Goal: Task Accomplishment & Management: Complete application form

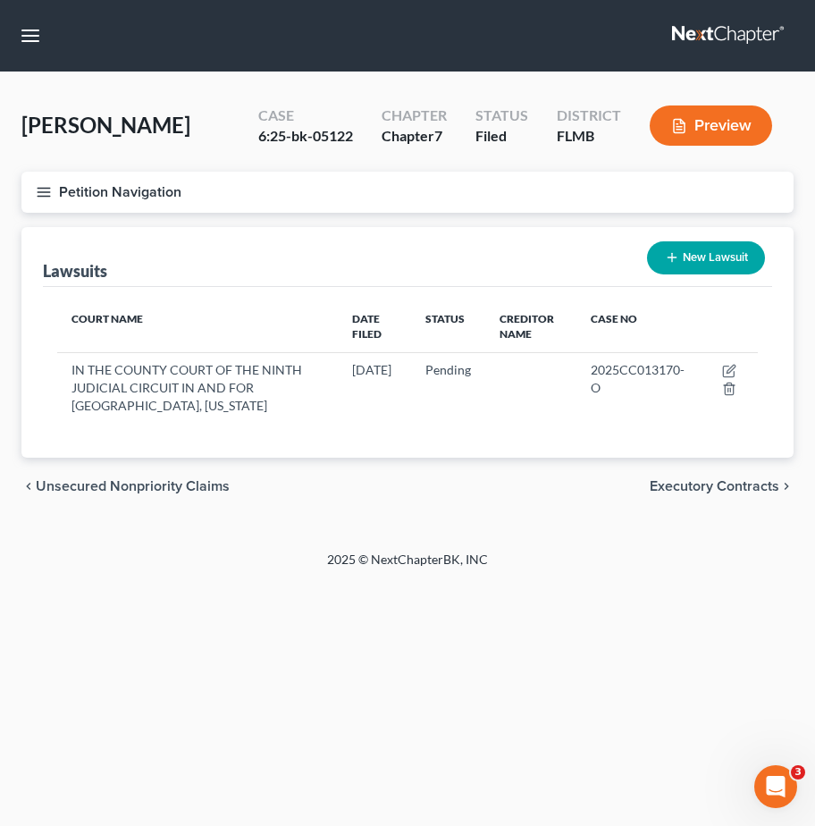
click at [722, 28] on link at bounding box center [729, 36] width 114 height 32
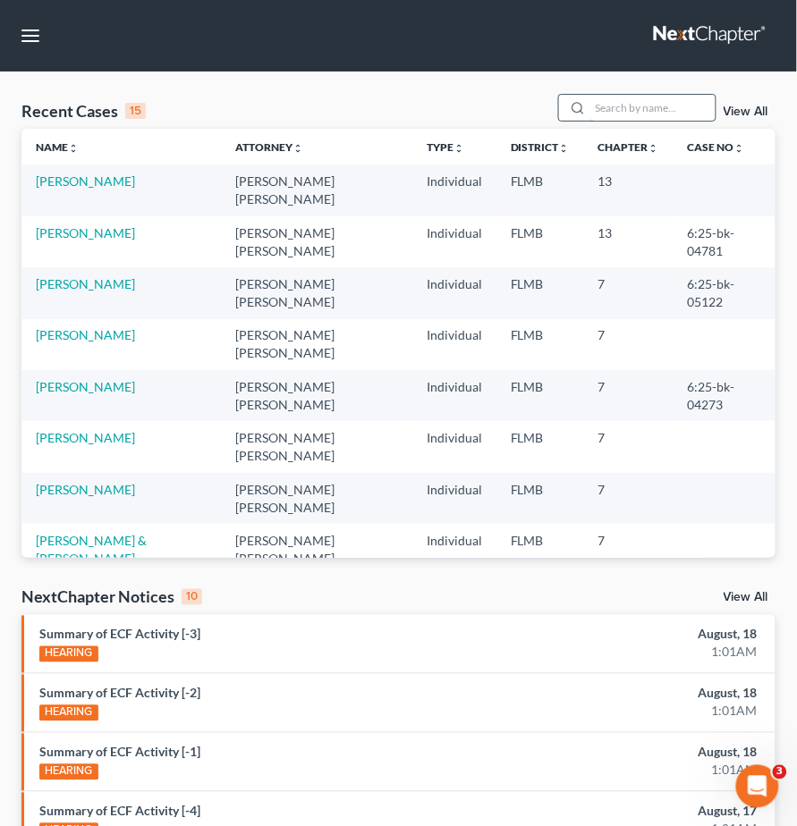
click at [656, 105] on input "search" at bounding box center [652, 108] width 125 height 26
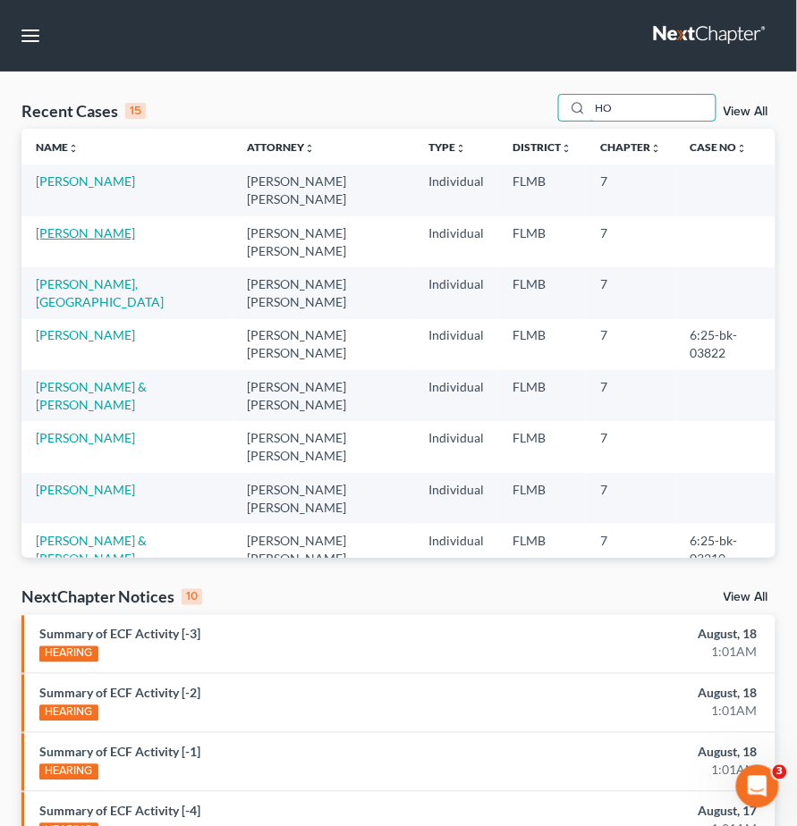
type input "HO"
click at [113, 225] on link "Ho-Sang, Latisha" at bounding box center [85, 232] width 99 height 15
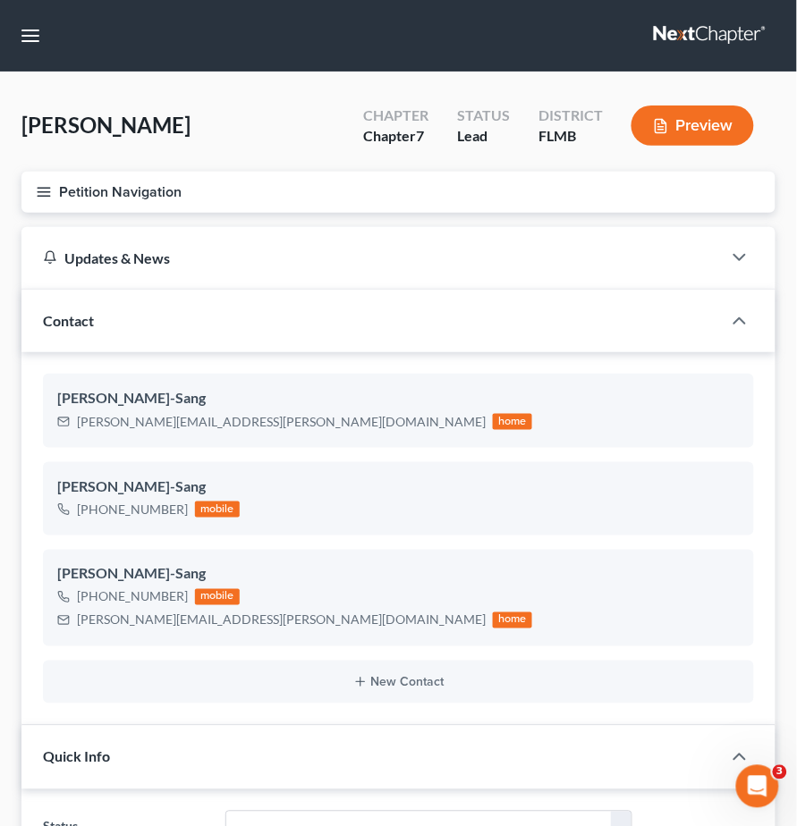
click at [39, 188] on line "button" at bounding box center [44, 188] width 13 height 0
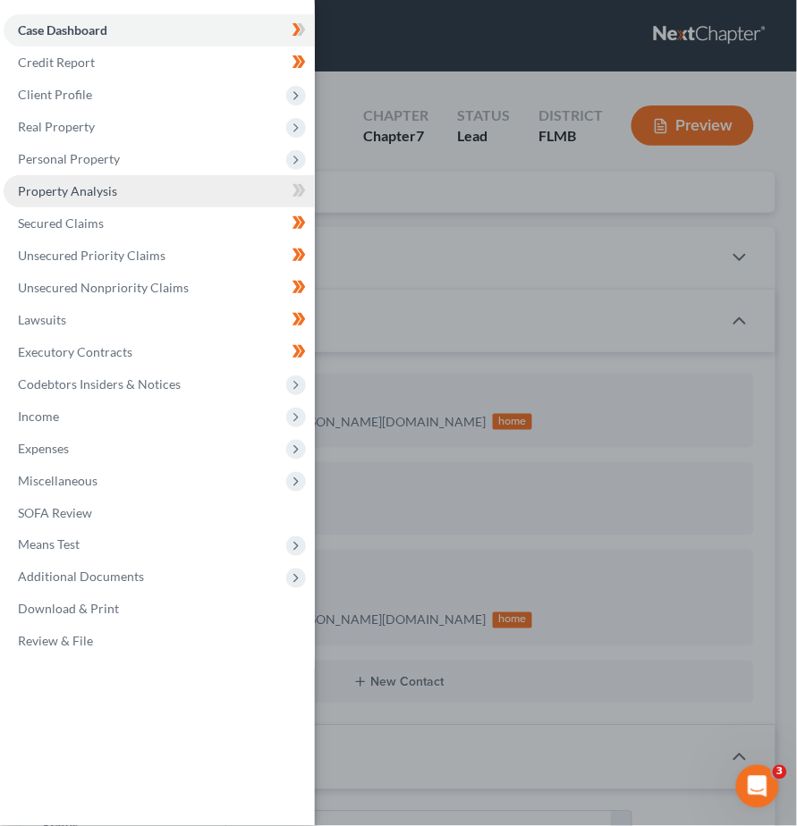
click at [102, 184] on span "Property Analysis" at bounding box center [67, 190] width 99 height 15
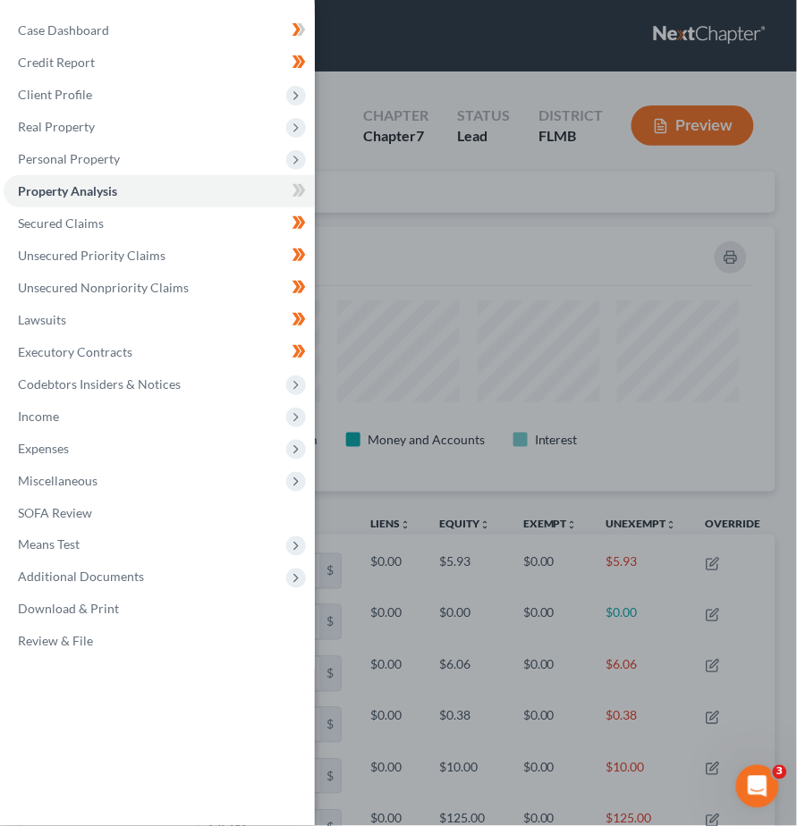
scroll to position [264, 754]
drag, startPoint x: 573, startPoint y: 238, endPoint x: 583, endPoint y: 240, distance: 10.0
click at [572, 239] on div "Case Dashboard Payments Invoices Payments Payments Credit Report Client Profile" at bounding box center [398, 413] width 797 height 826
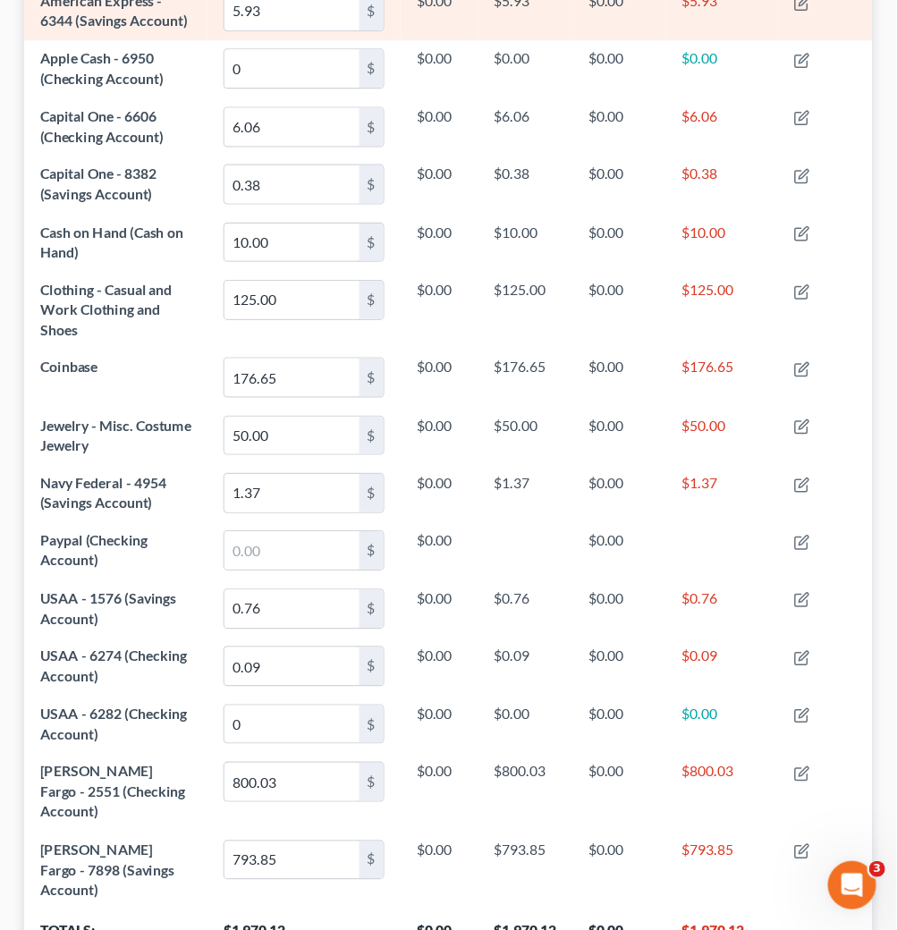
scroll to position [0, 0]
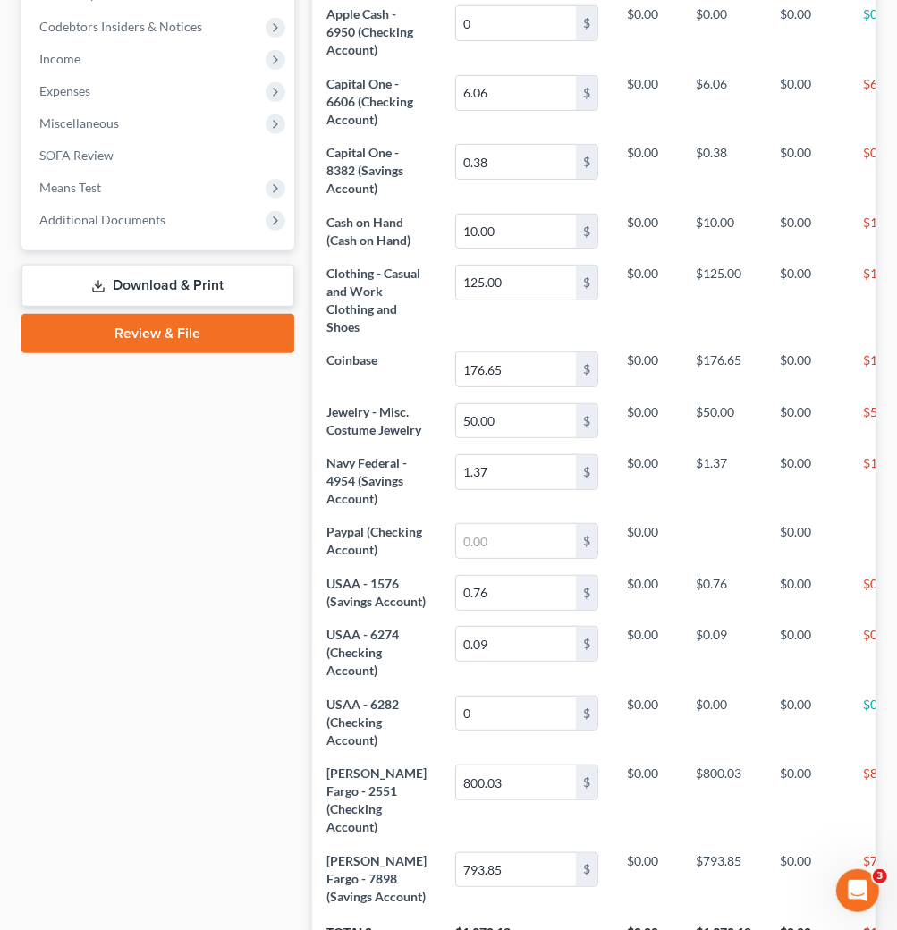
drag, startPoint x: 606, startPoint y: 4, endPoint x: 190, endPoint y: 533, distance: 673.6
click at [190, 533] on div "Case Dashboard Payments Invoices Payments Payments Credit Report Client Profile" at bounding box center [158, 331] width 291 height 1378
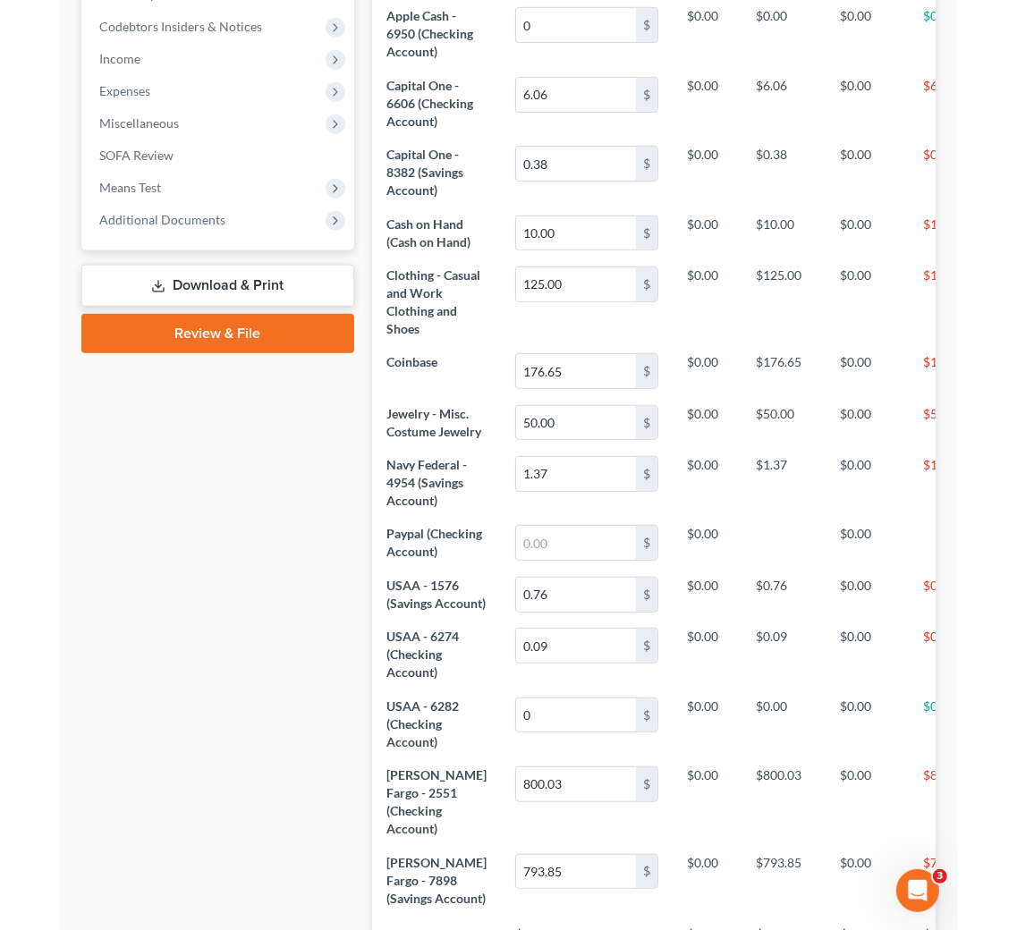
scroll to position [247, 643]
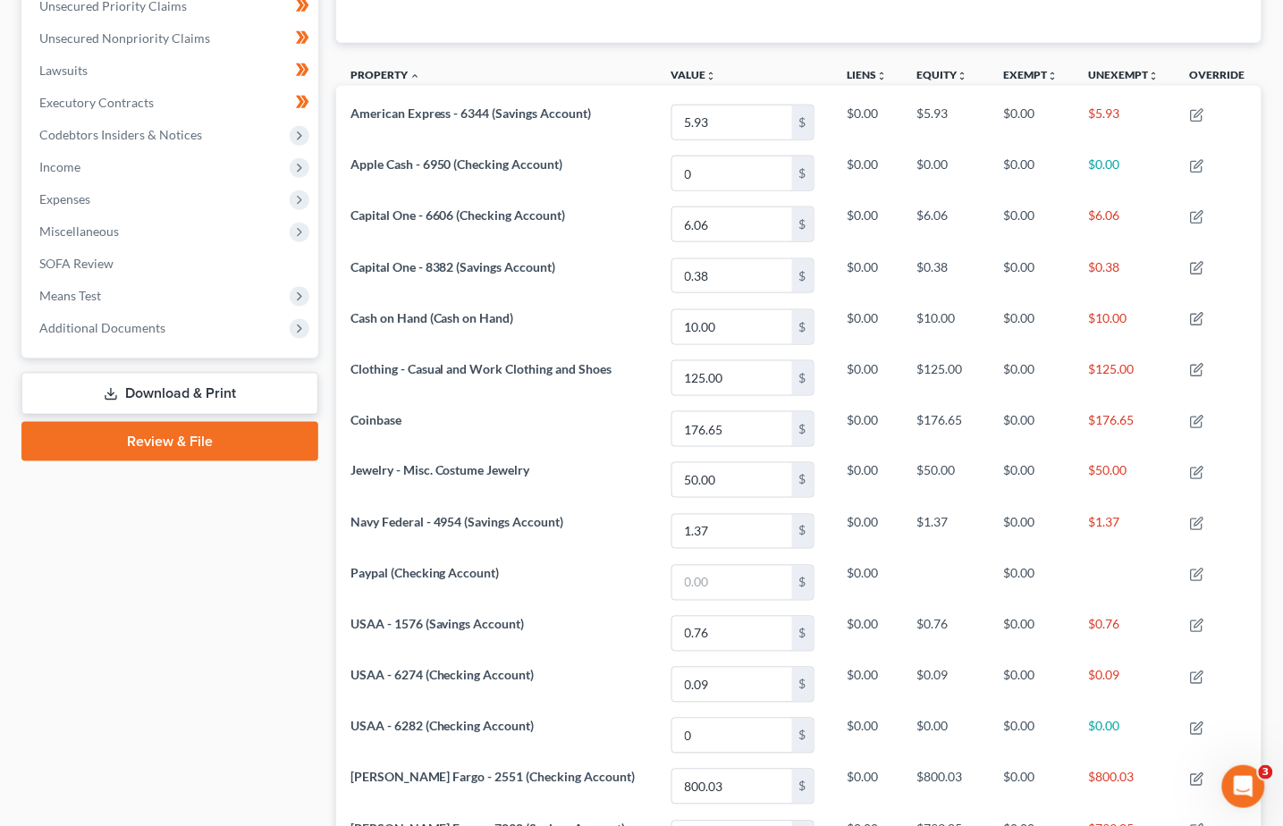
drag, startPoint x: 1383, startPoint y: 0, endPoint x: 495, endPoint y: 67, distance: 890.4
click at [495, 67] on th "Property unfold_more expand_more expand_less" at bounding box center [496, 77] width 321 height 40
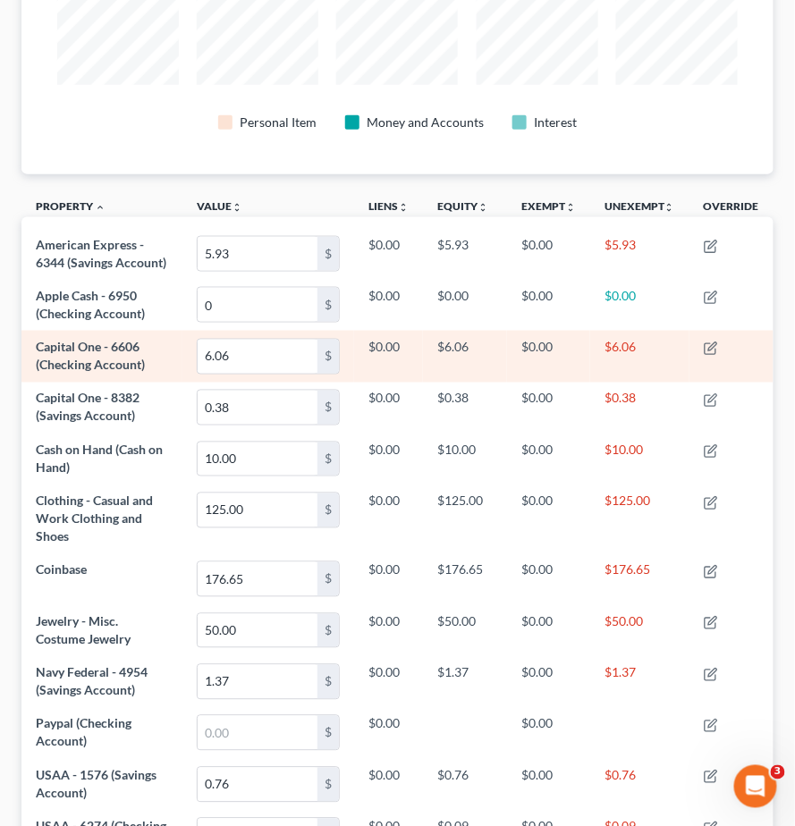
scroll to position [0, 0]
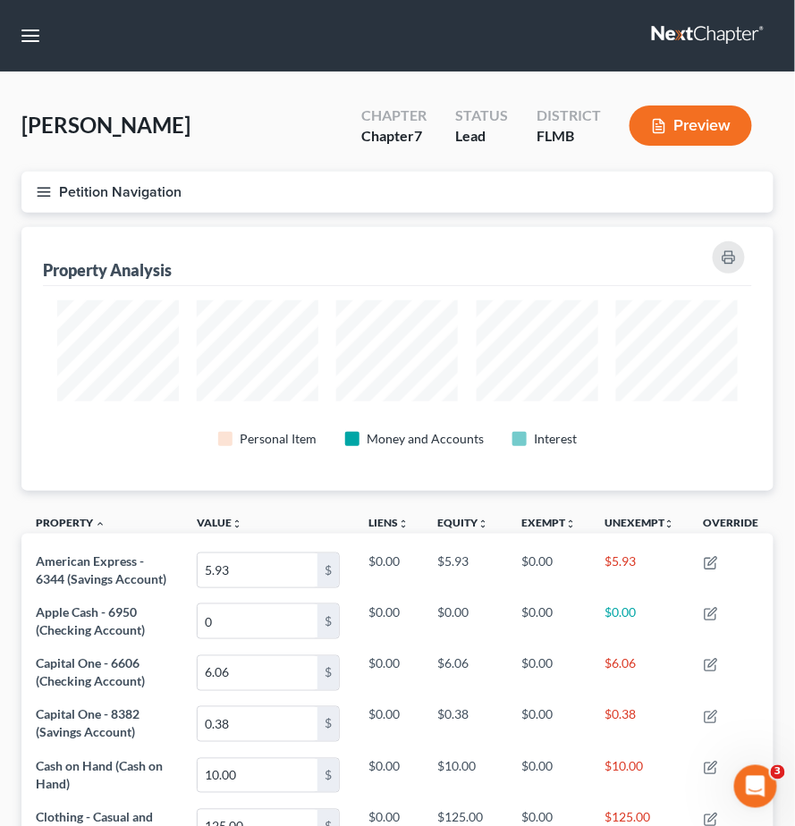
click at [40, 192] on line "button" at bounding box center [44, 192] width 13 height 0
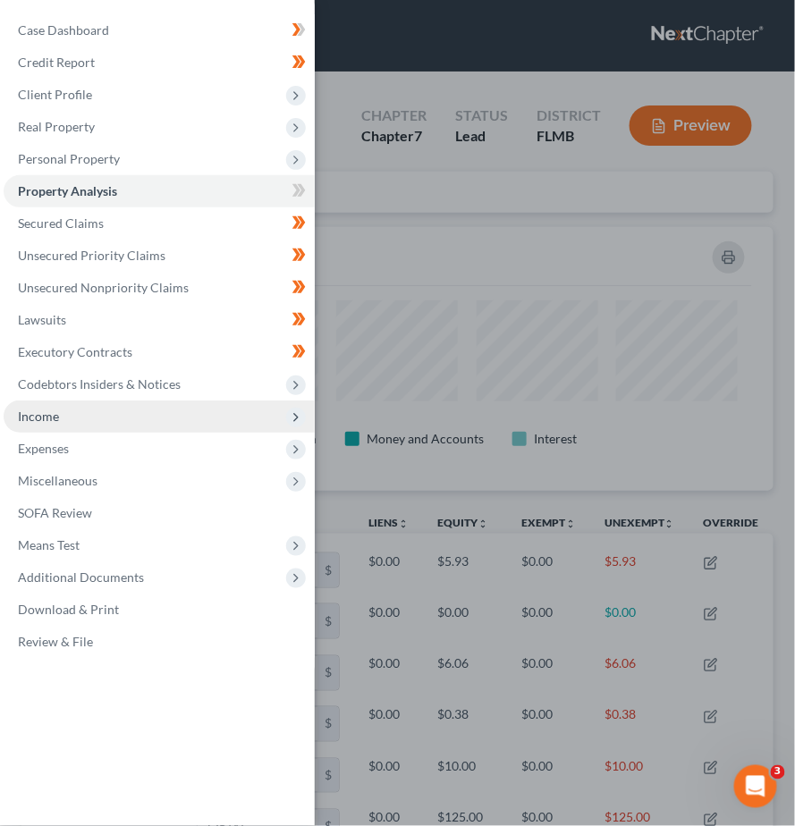
click at [58, 417] on span "Income" at bounding box center [38, 416] width 41 height 15
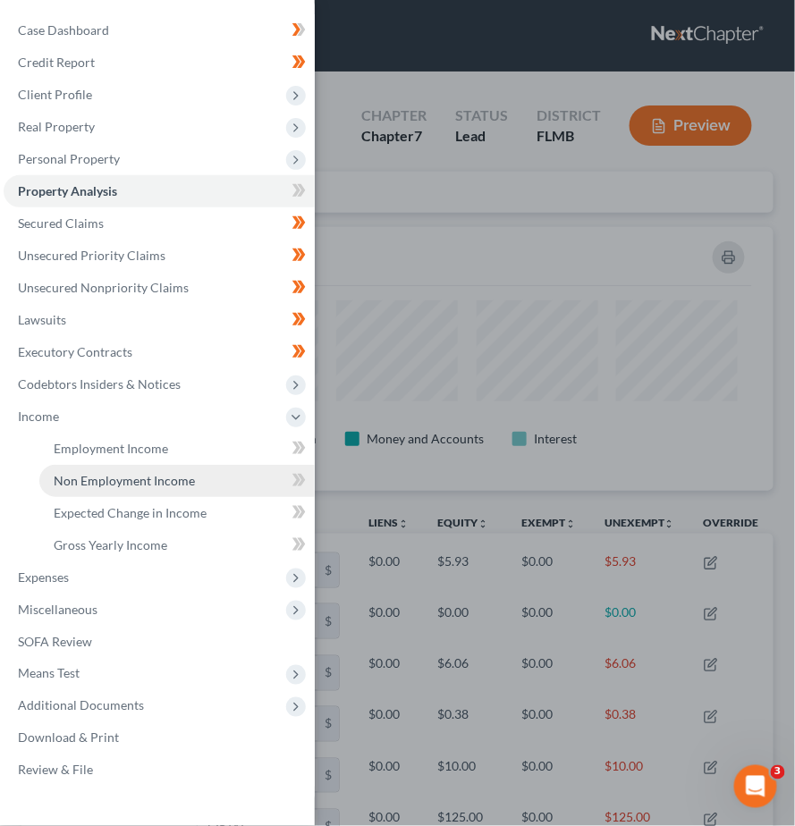
click at [100, 483] on span "Non Employment Income" at bounding box center [124, 480] width 141 height 15
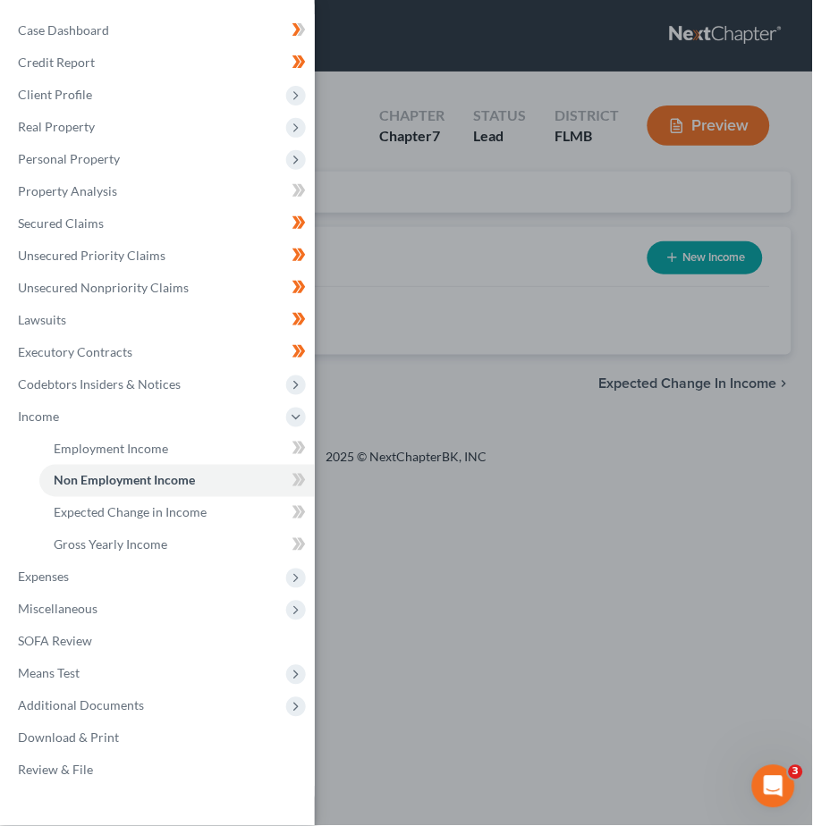
click at [516, 408] on div "Case Dashboard Payments Invoices Payments Payments Credit Report Client Profile" at bounding box center [406, 413] width 813 height 826
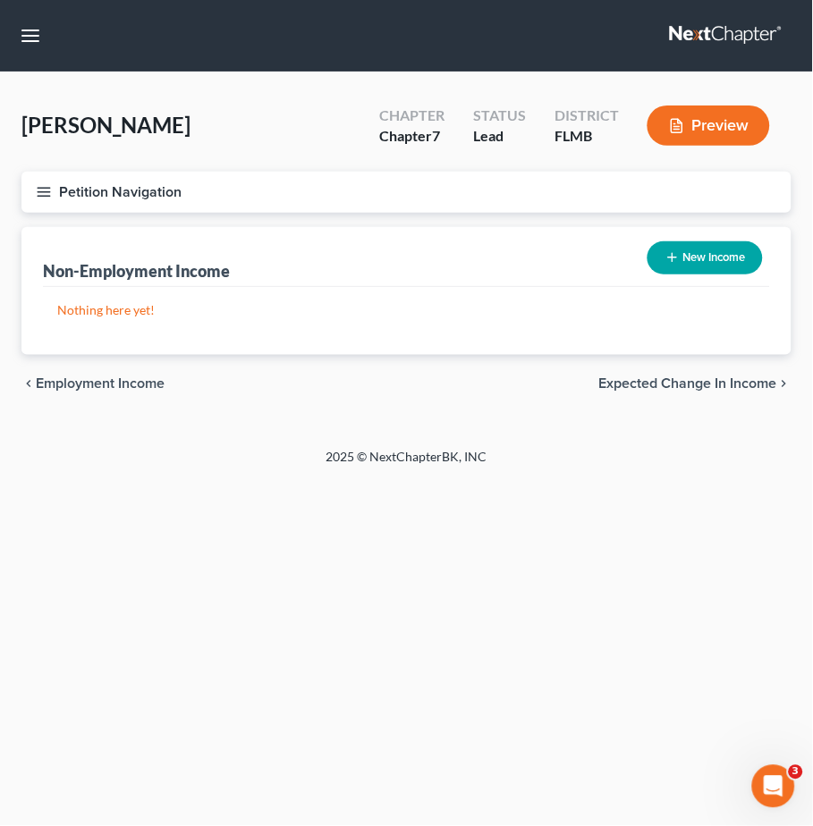
click at [45, 188] on icon "button" at bounding box center [44, 192] width 16 height 16
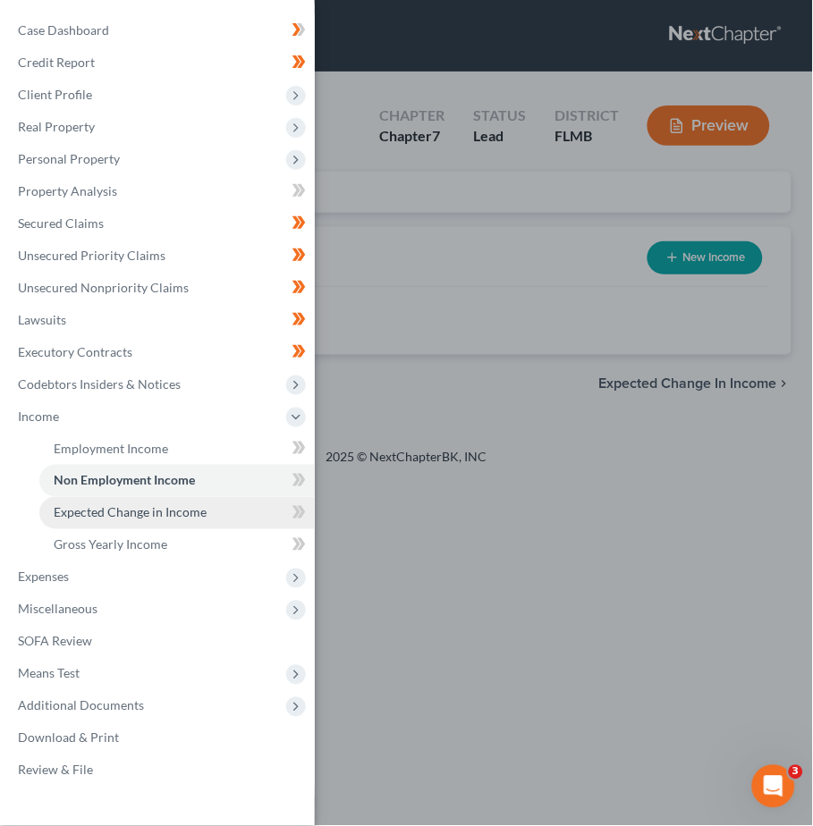
click at [163, 512] on span "Expected Change in Income" at bounding box center [130, 512] width 153 height 15
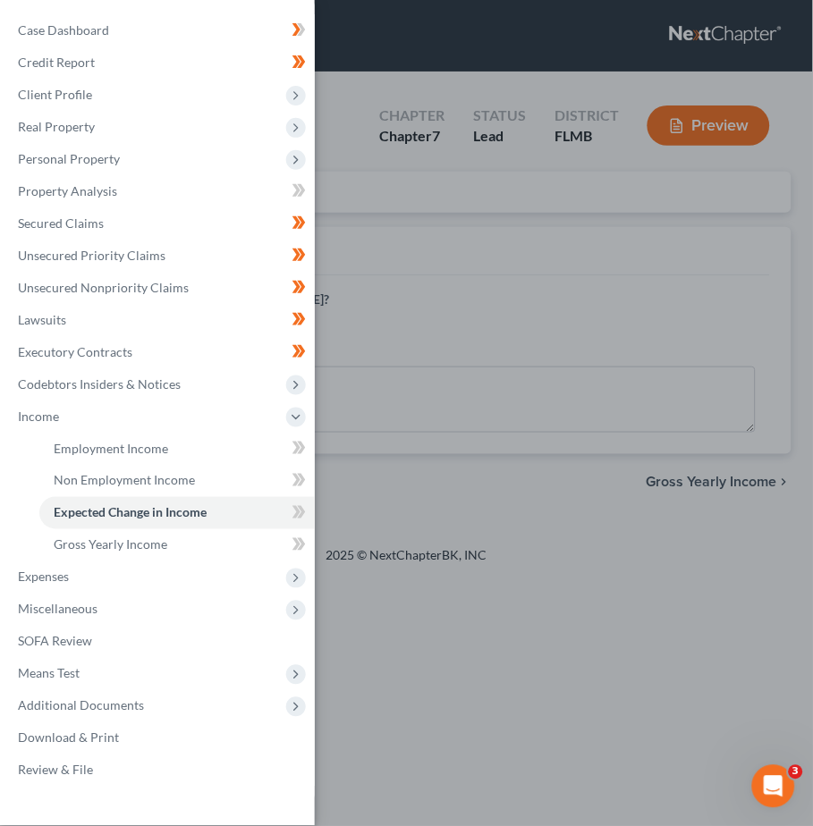
click at [462, 361] on div "Case Dashboard Payments Invoices Payments Payments Credit Report Client Profile" at bounding box center [406, 413] width 813 height 826
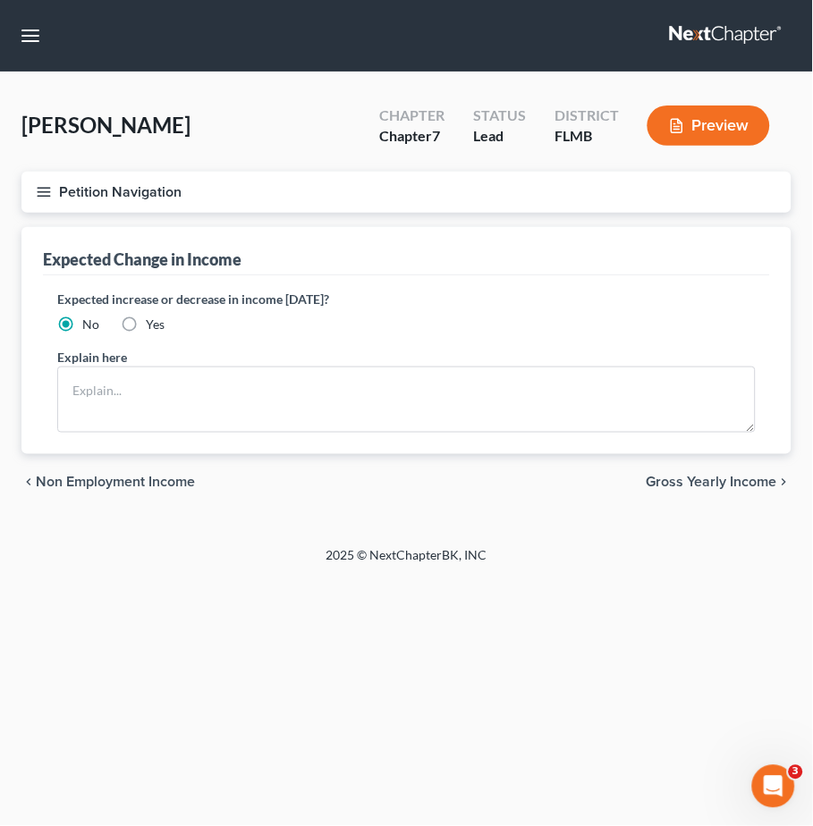
click at [49, 195] on icon "button" at bounding box center [44, 192] width 16 height 16
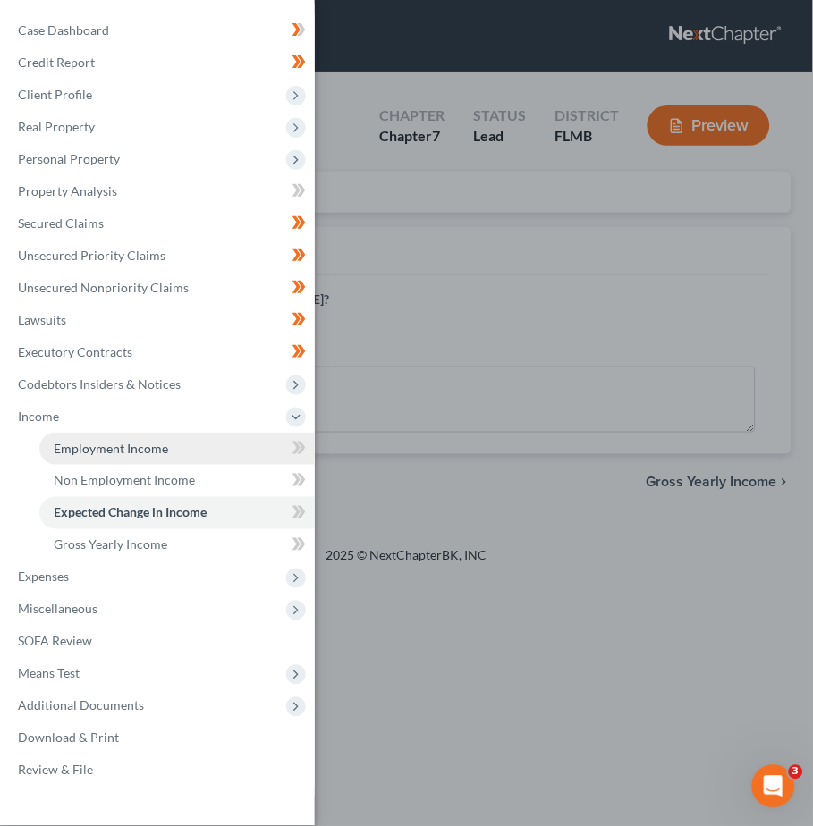
click at [122, 441] on span "Employment Income" at bounding box center [111, 448] width 114 height 15
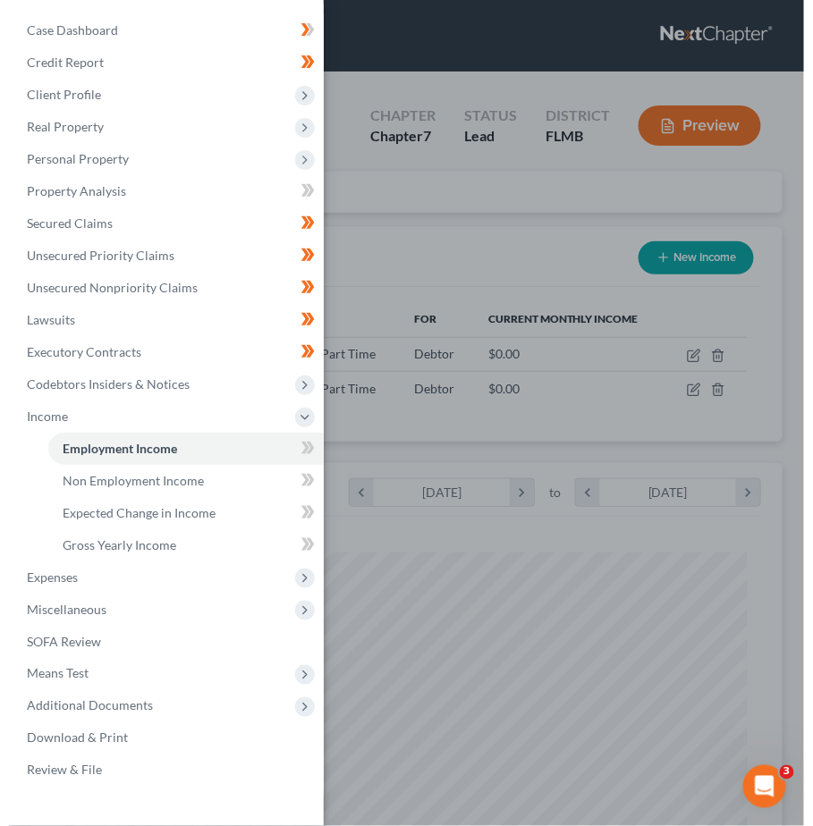
scroll to position [340, 716]
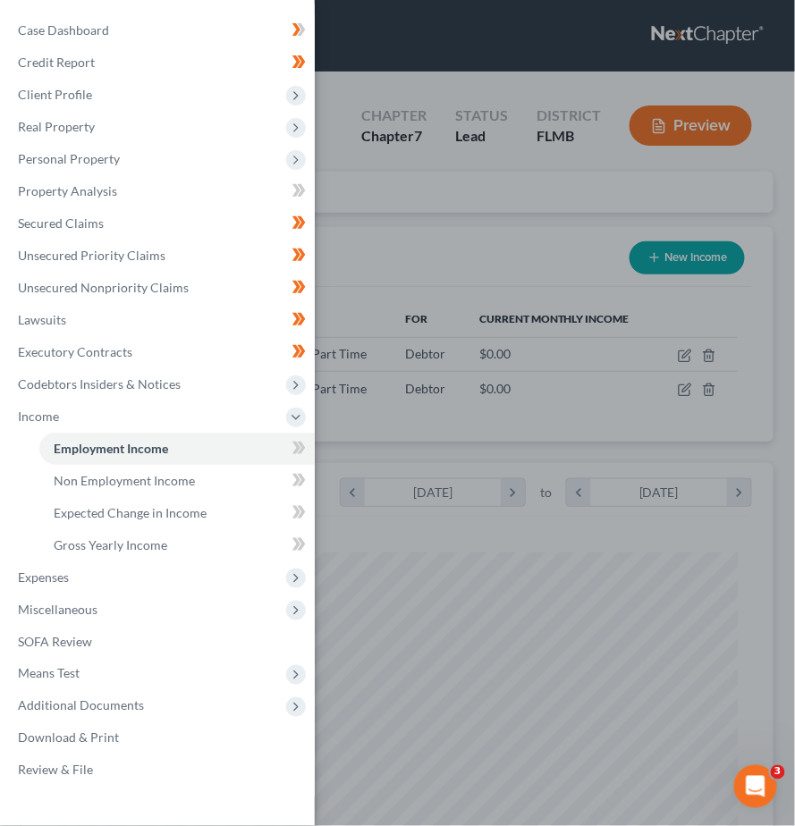
click at [410, 243] on div "Case Dashboard Payments Invoices Payments Payments Credit Report Client Profile" at bounding box center [397, 413] width 795 height 826
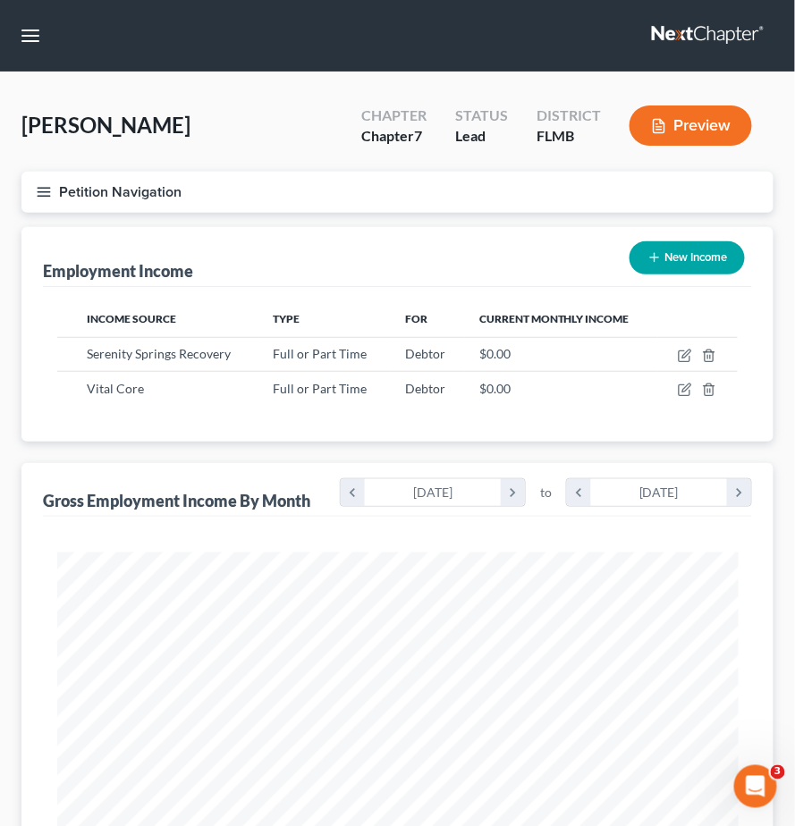
click at [57, 186] on button "Petition Navigation" at bounding box center [397, 192] width 752 height 41
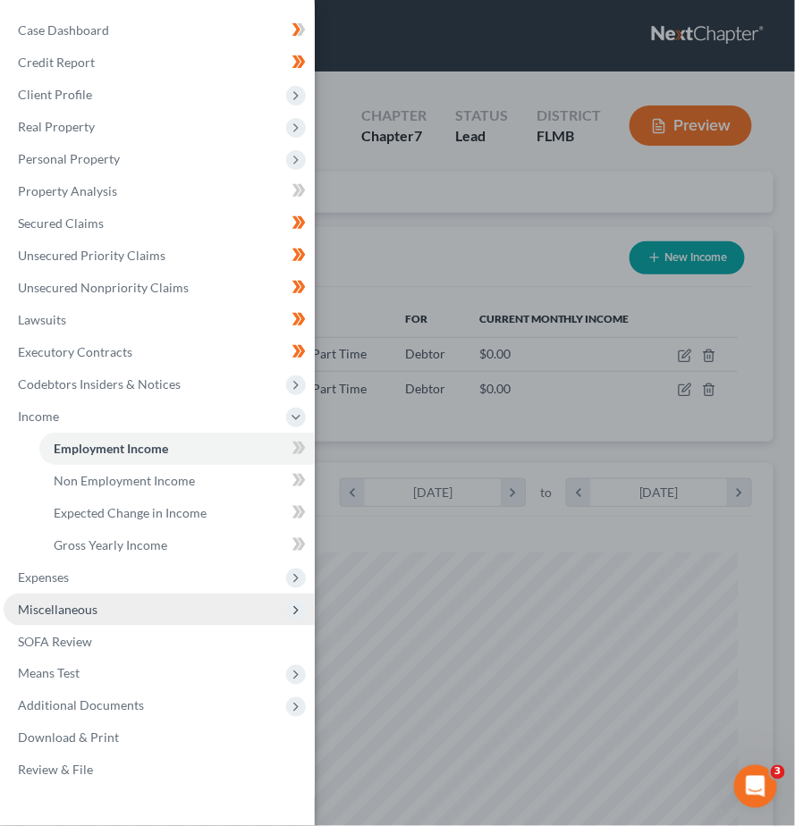
click at [72, 605] on span "Miscellaneous" at bounding box center [58, 609] width 80 height 15
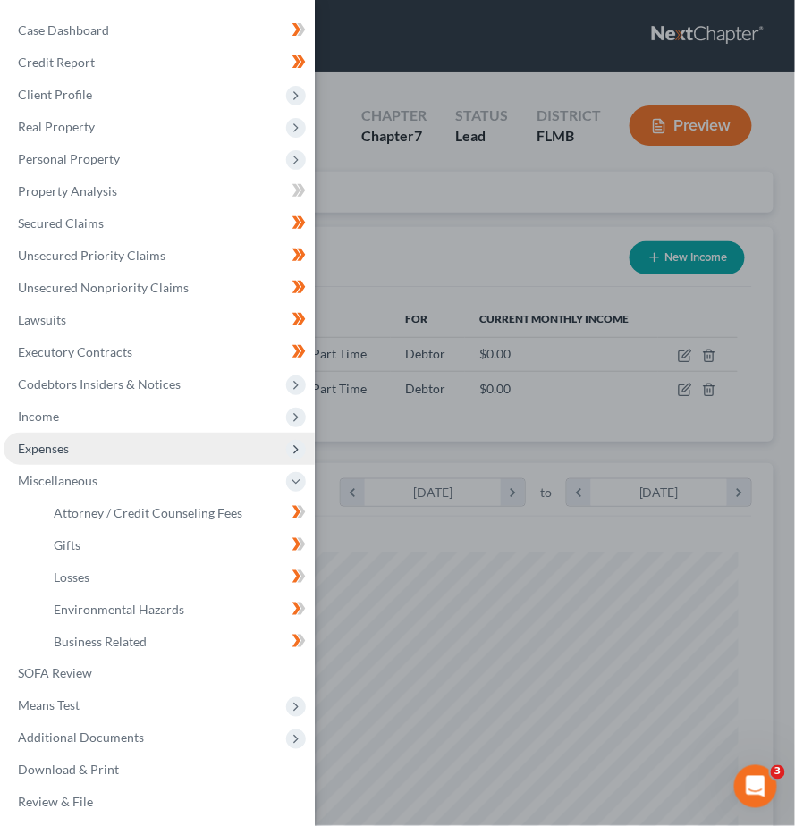
click at [54, 450] on span "Expenses" at bounding box center [43, 448] width 51 height 15
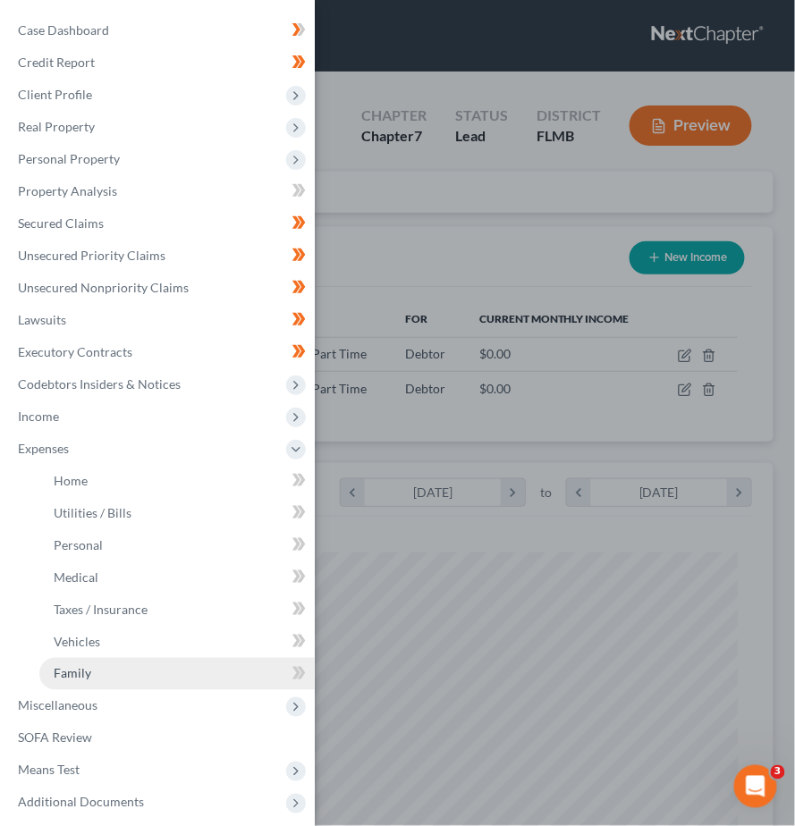
click at [72, 671] on span "Family" at bounding box center [73, 673] width 38 height 15
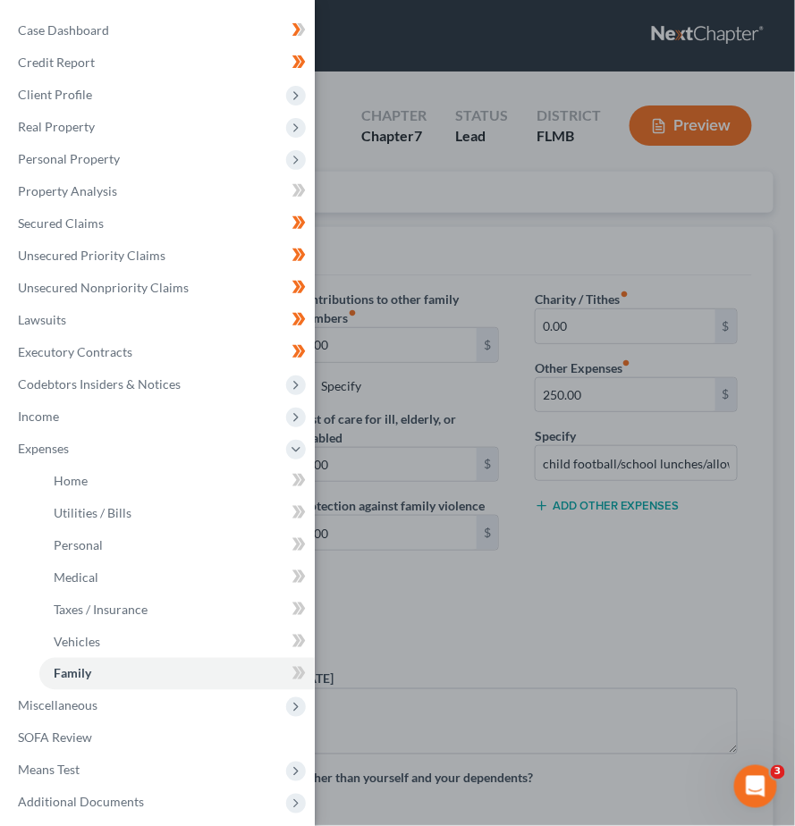
click at [418, 640] on div "Case Dashboard Payments Invoices Payments Payments Credit Report Client Profile" at bounding box center [397, 413] width 795 height 826
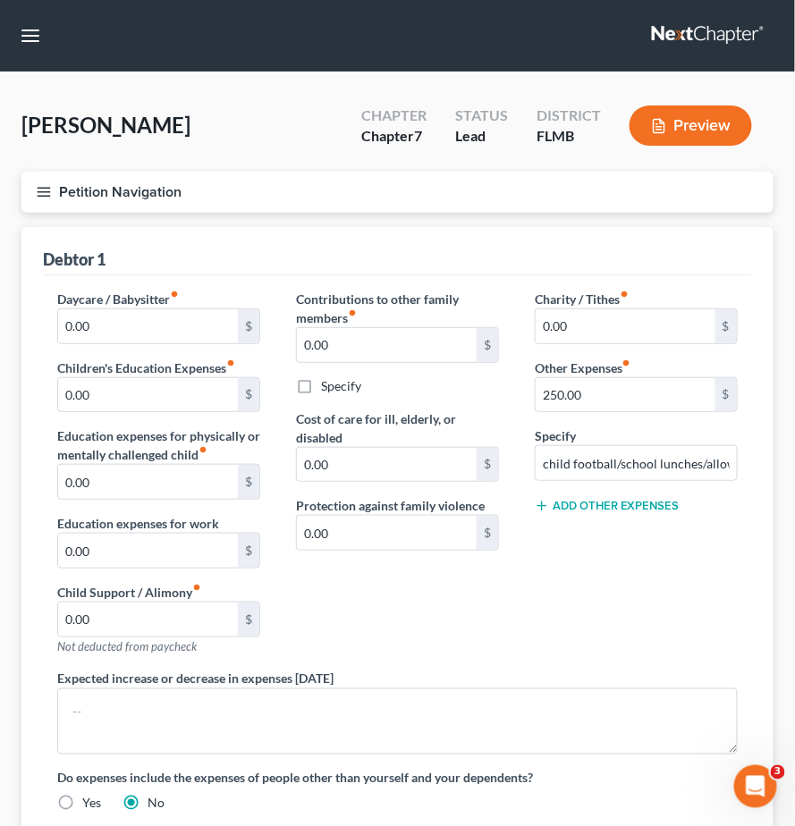
click at [36, 198] on icon "button" at bounding box center [44, 192] width 16 height 16
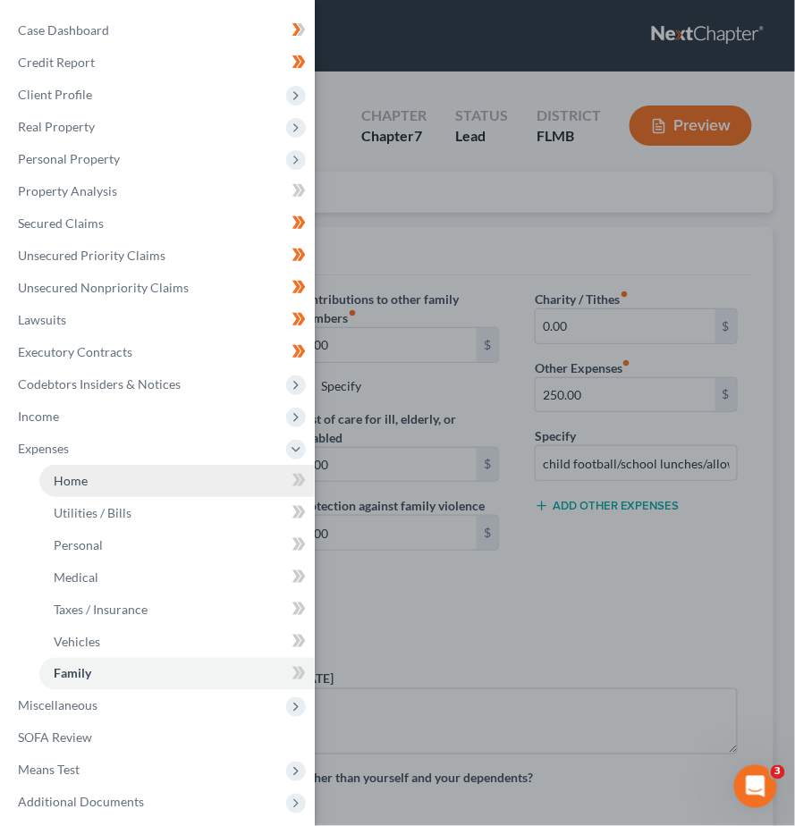
click at [80, 481] on span "Home" at bounding box center [71, 480] width 34 height 15
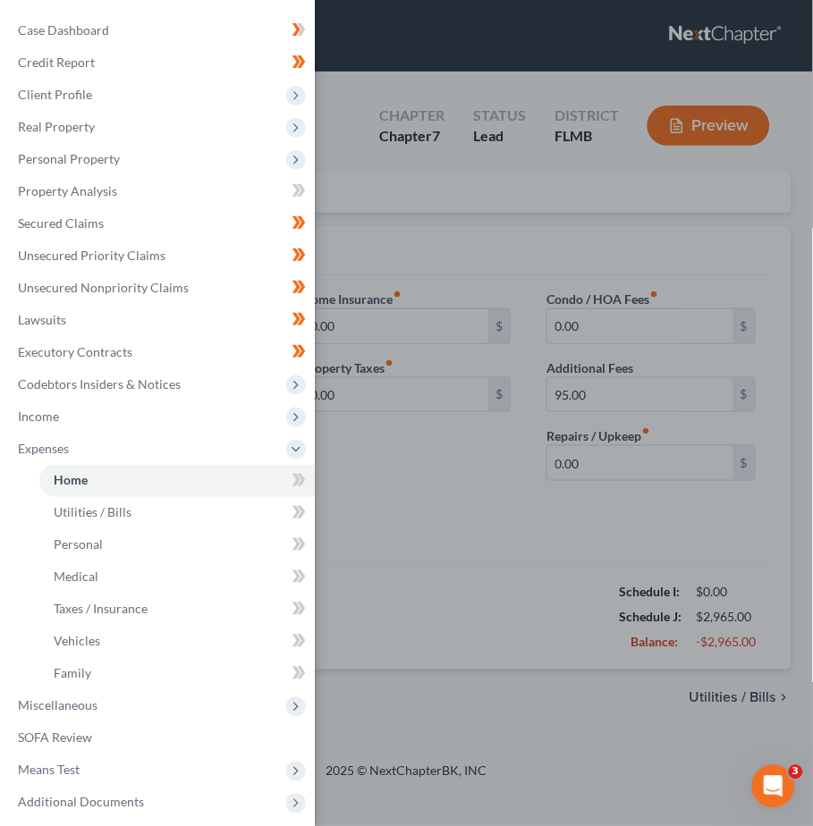
click at [381, 503] on div "Case Dashboard Payments Invoices Payments Payments Credit Report Client Profile" at bounding box center [406, 413] width 813 height 826
